Goal: Task Accomplishment & Management: Manage account settings

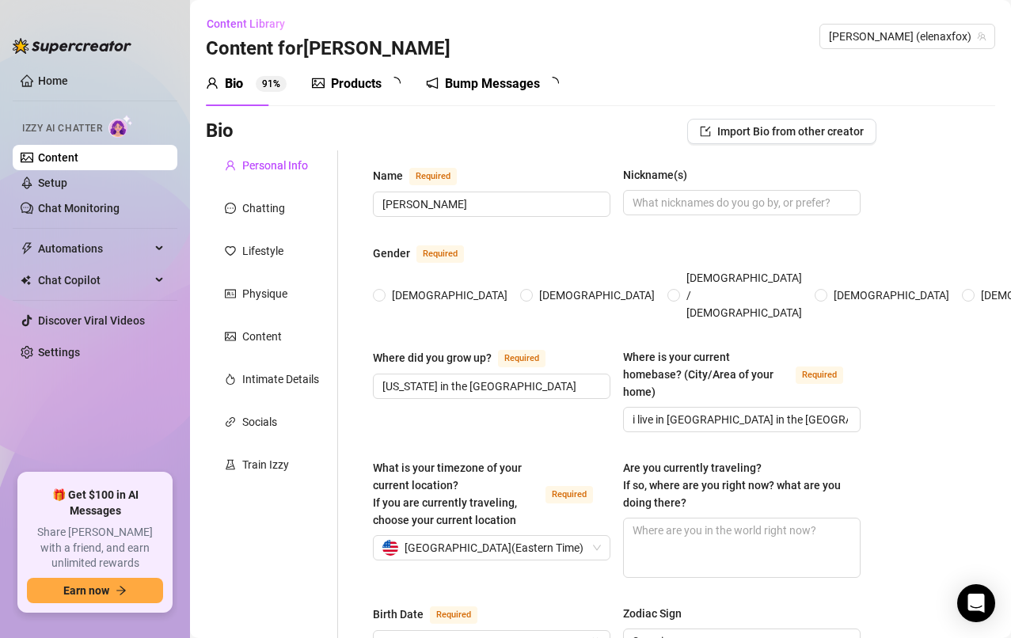
radio input "true"
type input "[DATE]"
click at [51, 87] on link "Home" at bounding box center [53, 80] width 30 height 13
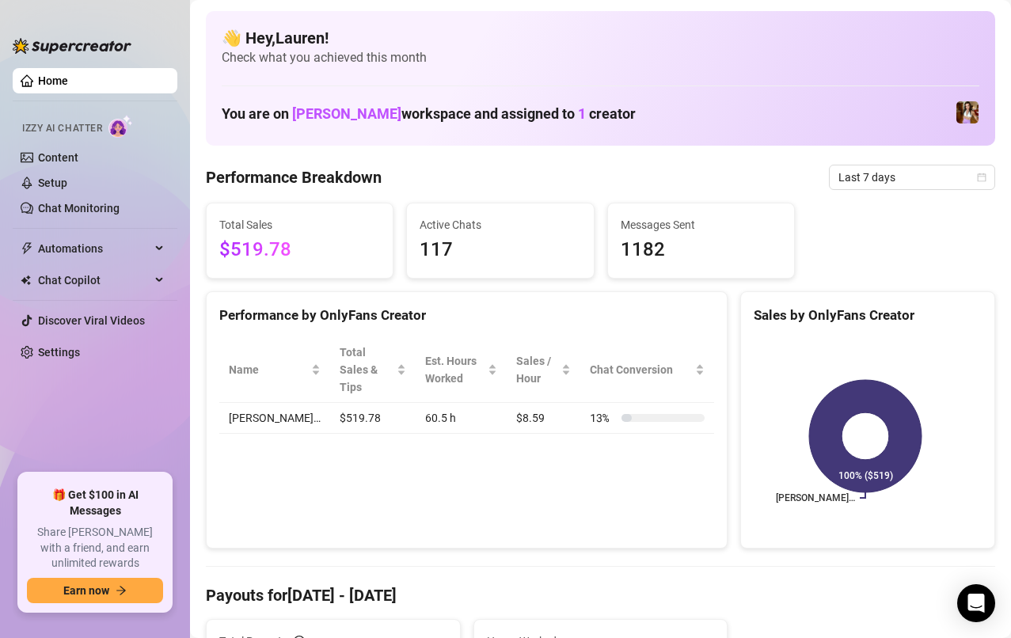
click at [977, 180] on icon "calendar" at bounding box center [981, 177] width 9 height 9
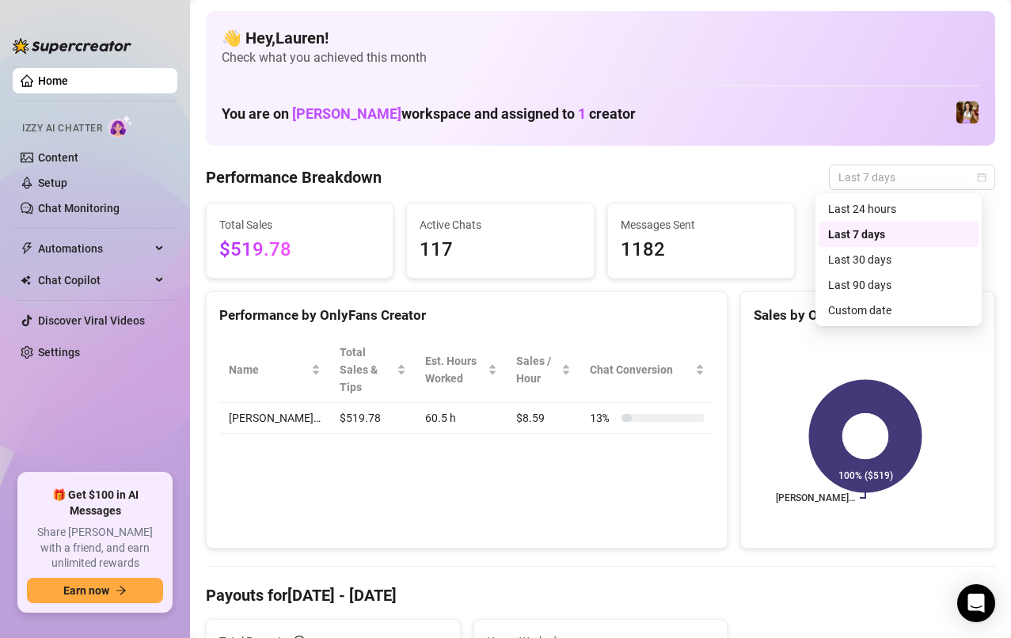
click at [914, 306] on div "Custom date" at bounding box center [898, 310] width 141 height 17
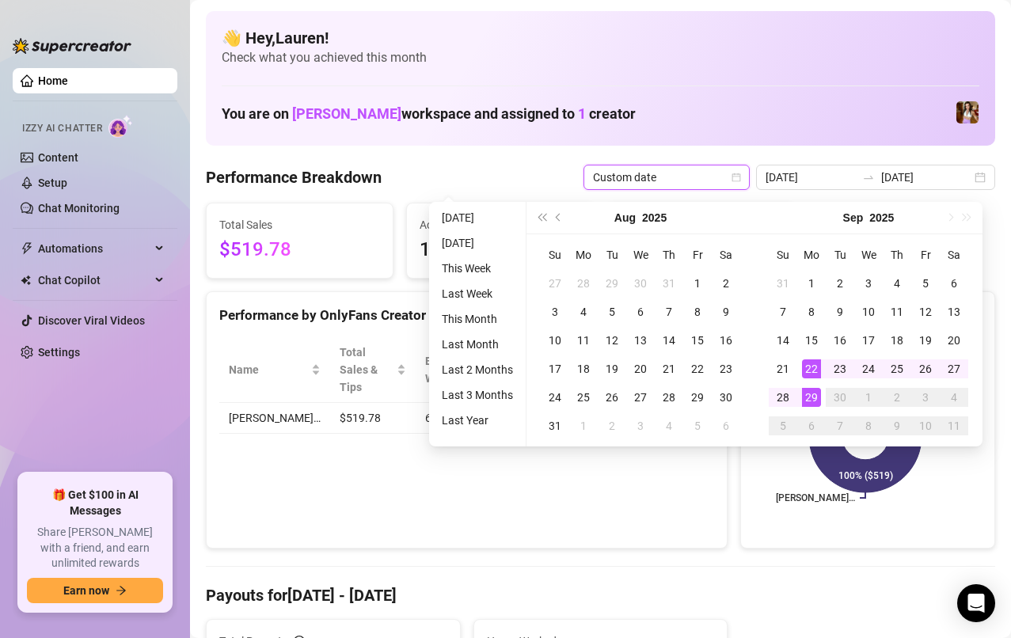
click at [929, 375] on div "26" at bounding box center [925, 368] width 19 height 19
type input "[DATE]"
click at [813, 404] on div "29" at bounding box center [811, 397] width 19 height 19
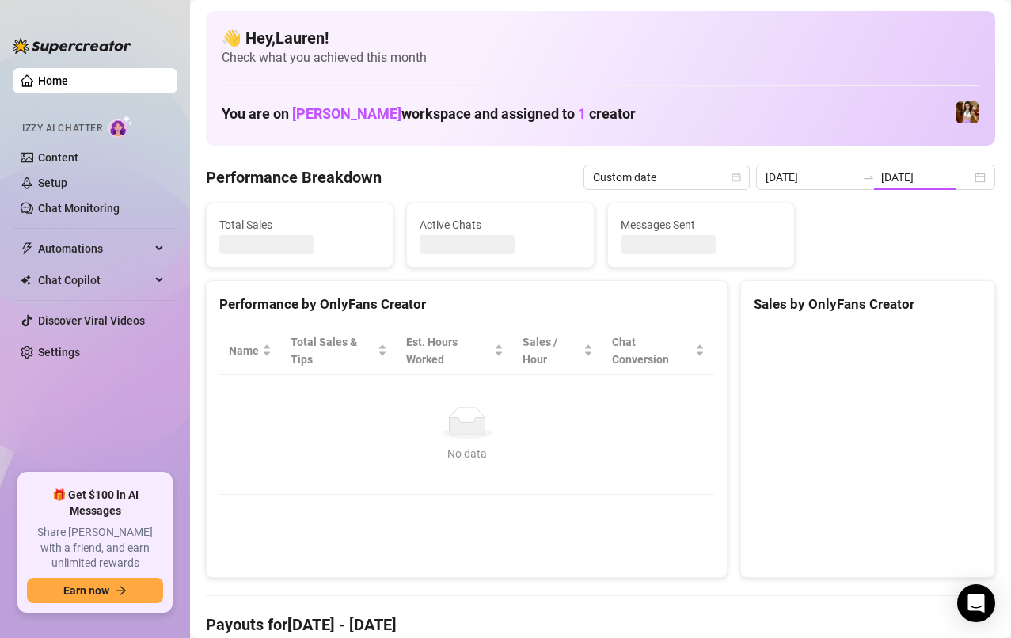
type input "[DATE]"
